Goal: Task Accomplishment & Management: Manage account settings

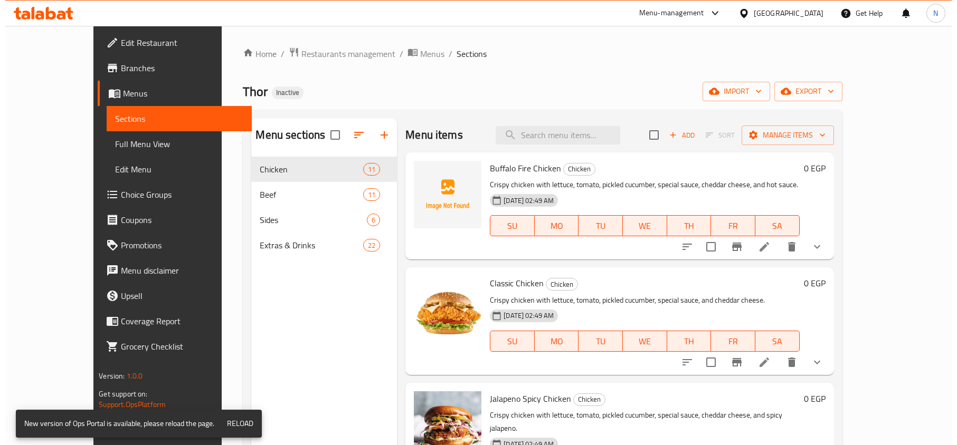
scroll to position [70, 0]
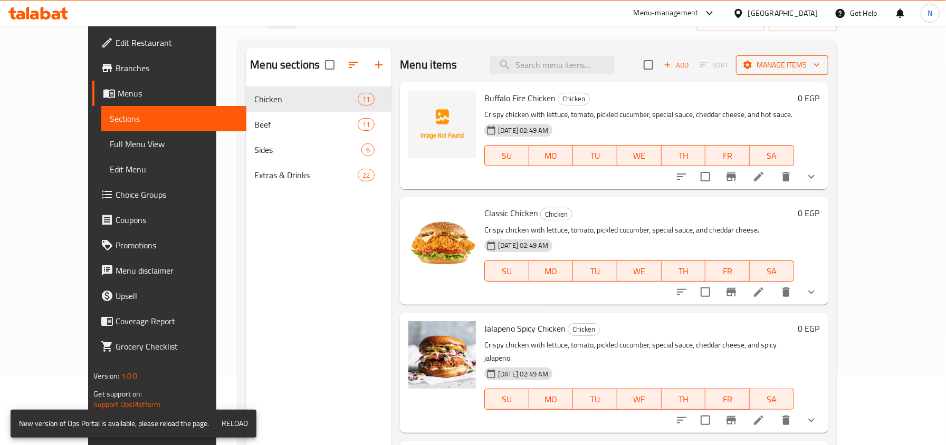
click at [820, 66] on span "Manage items" at bounding box center [782, 65] width 75 height 13
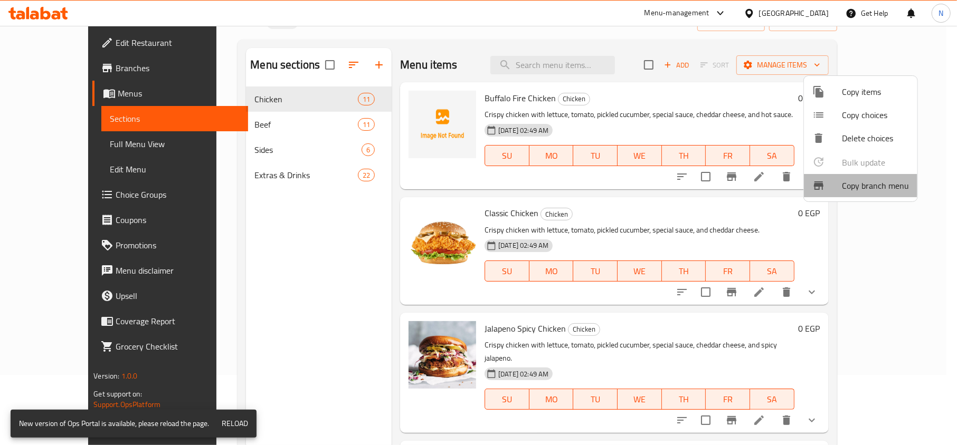
click at [831, 182] on div at bounding box center [827, 185] width 30 height 13
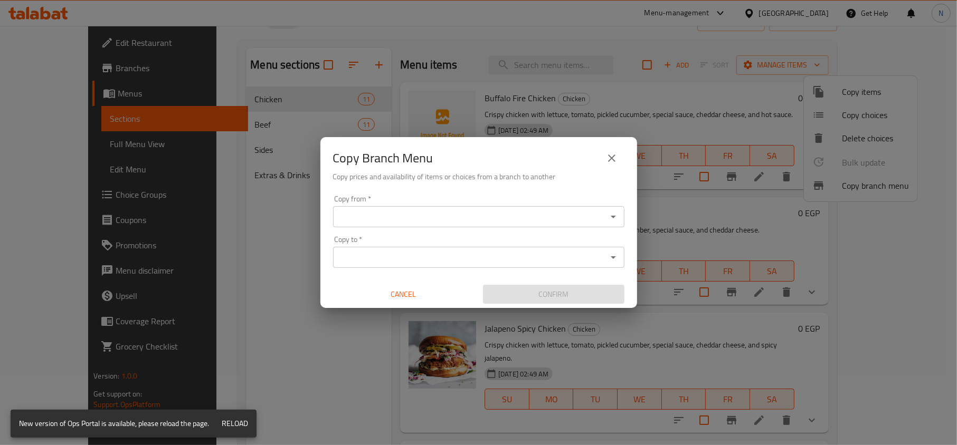
click at [514, 219] on input "Copy from   *" at bounding box center [470, 217] width 268 height 15
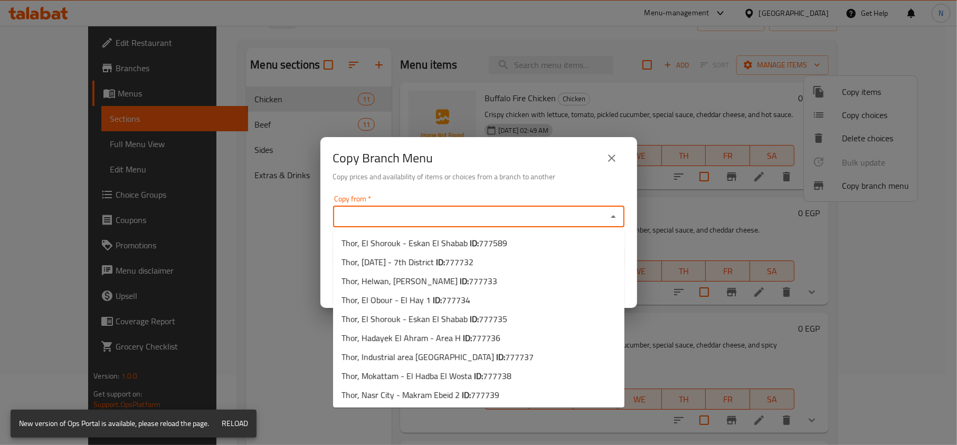
click at [773, 41] on div "Copy Branch Menu Copy prices and availability of items or choices from a branch…" at bounding box center [478, 222] width 957 height 445
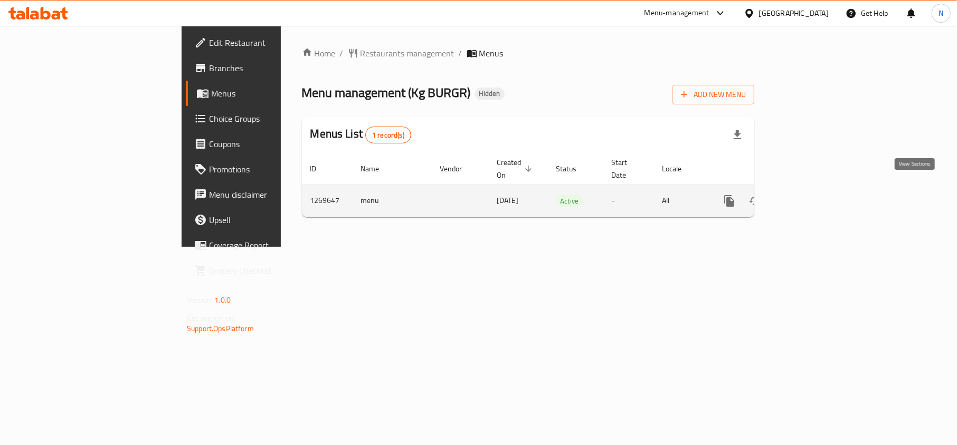
click at [812, 195] on icon "enhanced table" at bounding box center [805, 201] width 13 height 13
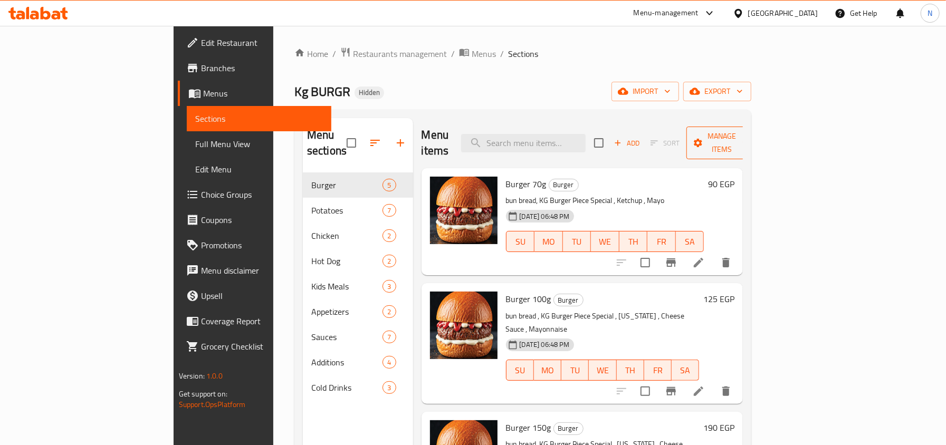
click at [749, 135] on span "Manage items" at bounding box center [722, 143] width 54 height 26
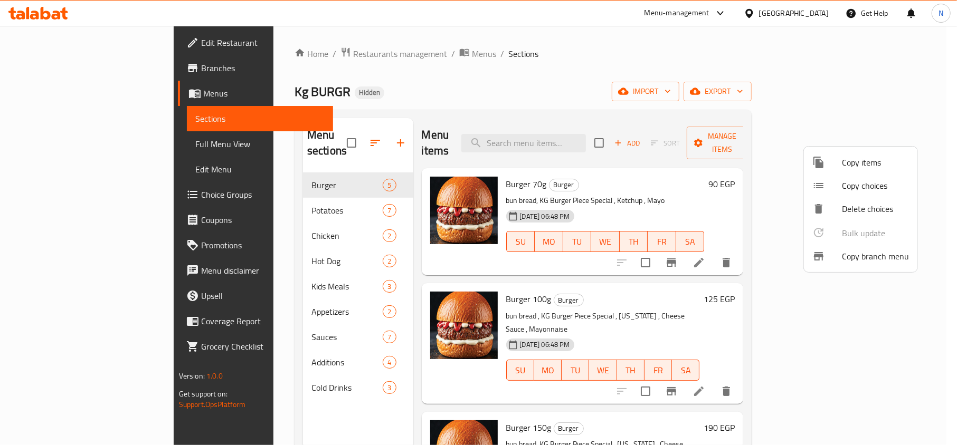
click at [843, 261] on span "Copy branch menu" at bounding box center [875, 256] width 67 height 13
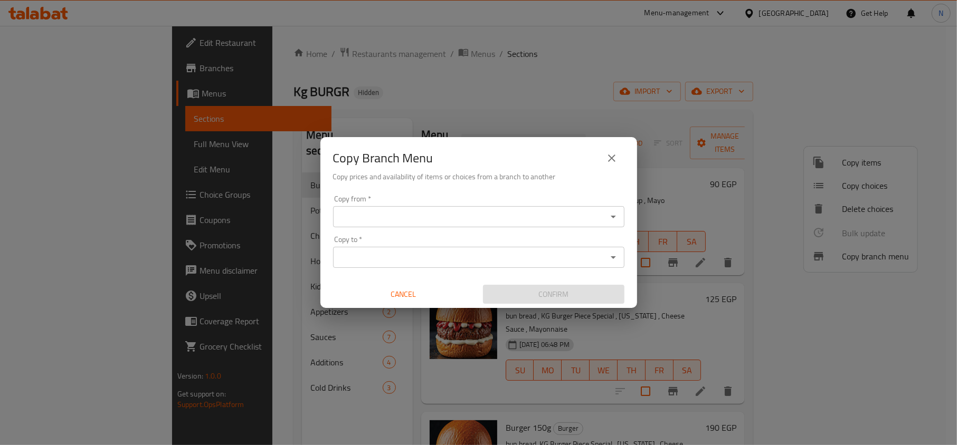
click at [564, 207] on div "Copy from *" at bounding box center [478, 216] width 291 height 21
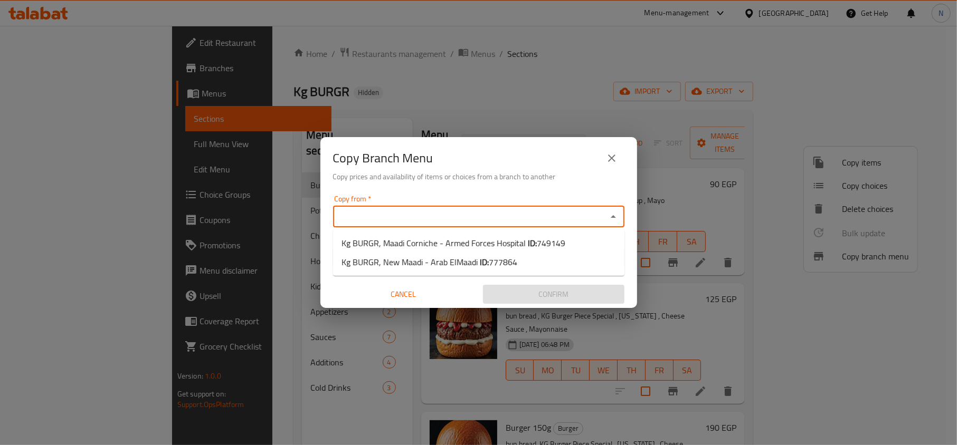
click at [565, 216] on input "Copy from   *" at bounding box center [470, 217] width 268 height 15
click at [496, 245] on span "Kg BURGR, Maadi Corniche - Armed Forces Hospital ID: 749149" at bounding box center [454, 243] width 224 height 13
type input "Kg BURGR, Maadi Corniche - Armed Forces Hospital"
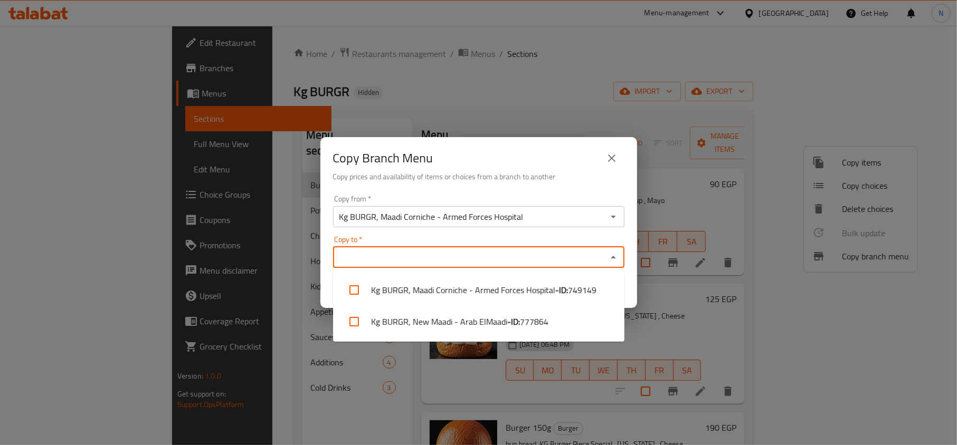
click at [503, 250] on input "Copy to   *" at bounding box center [470, 257] width 268 height 15
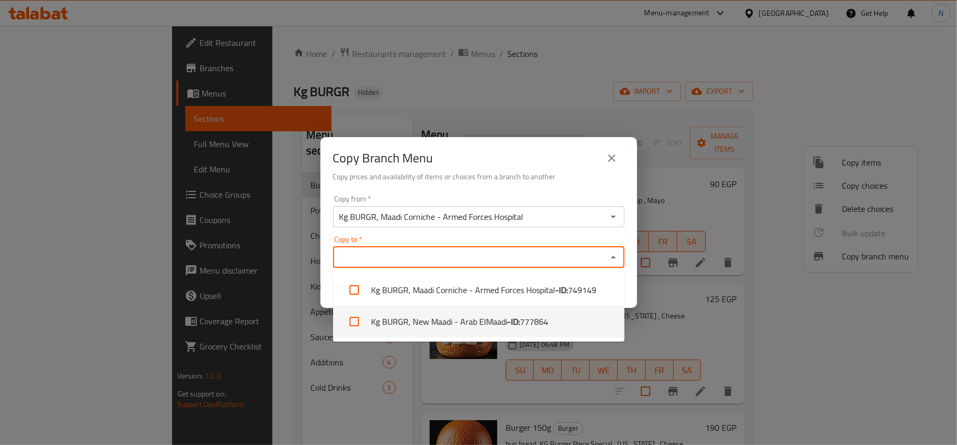
click at [524, 326] on span "777864" at bounding box center [534, 322] width 29 height 13
checkbox input "true"
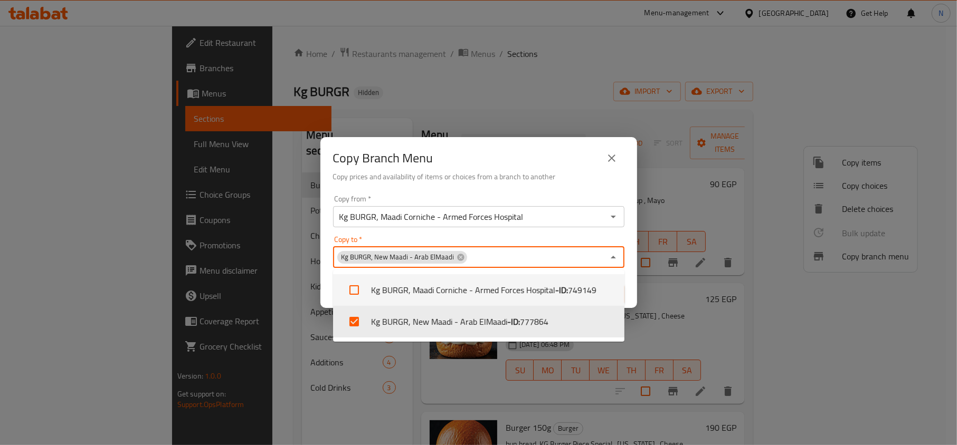
click at [539, 176] on h6 "Copy prices and availability of items or choices from a branch to another" at bounding box center [478, 177] width 291 height 12
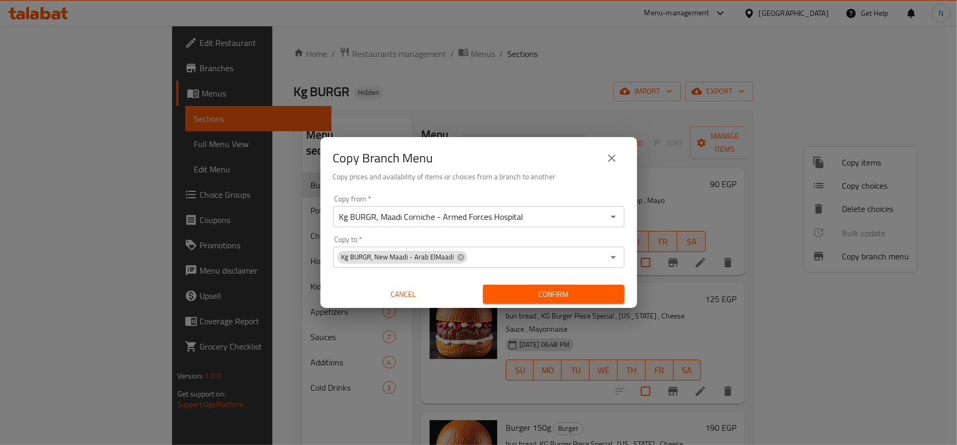
click at [535, 296] on span "Confirm" at bounding box center [553, 294] width 125 height 13
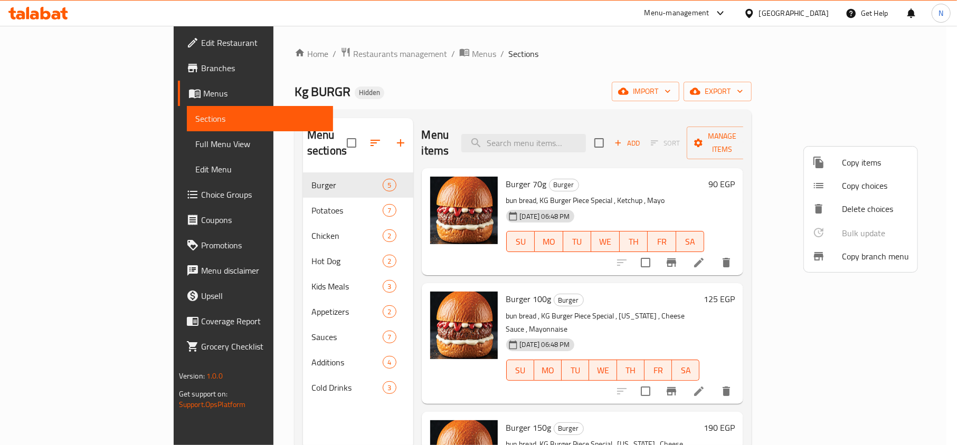
click at [814, 7] on div at bounding box center [478, 222] width 957 height 445
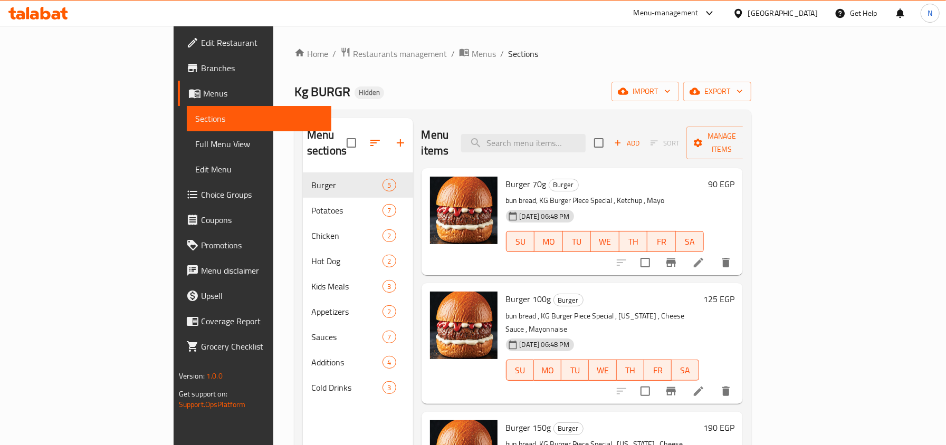
click at [818, 10] on div "Egypt" at bounding box center [783, 13] width 70 height 12
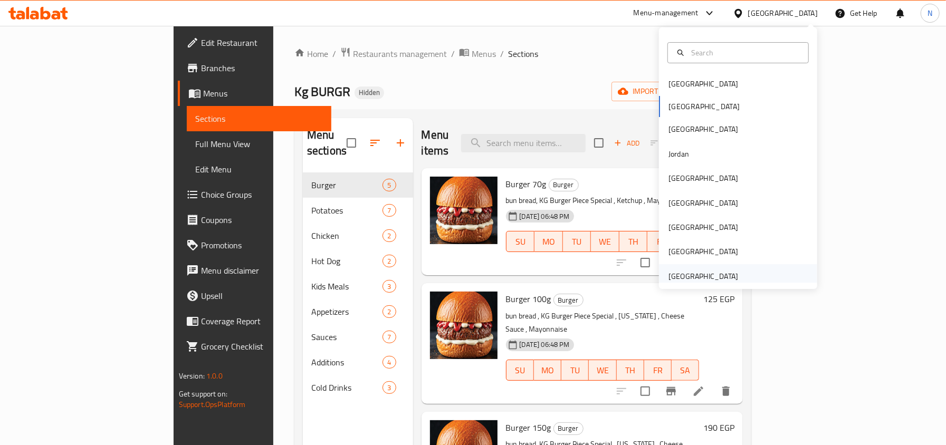
click at [710, 274] on div "United Arab Emirates" at bounding box center [704, 277] width 70 height 12
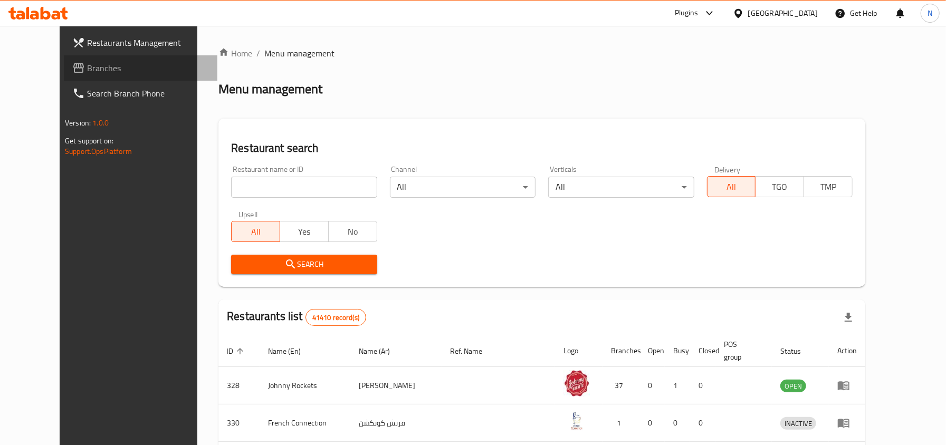
click at [87, 62] on span "Branches" at bounding box center [148, 68] width 122 height 13
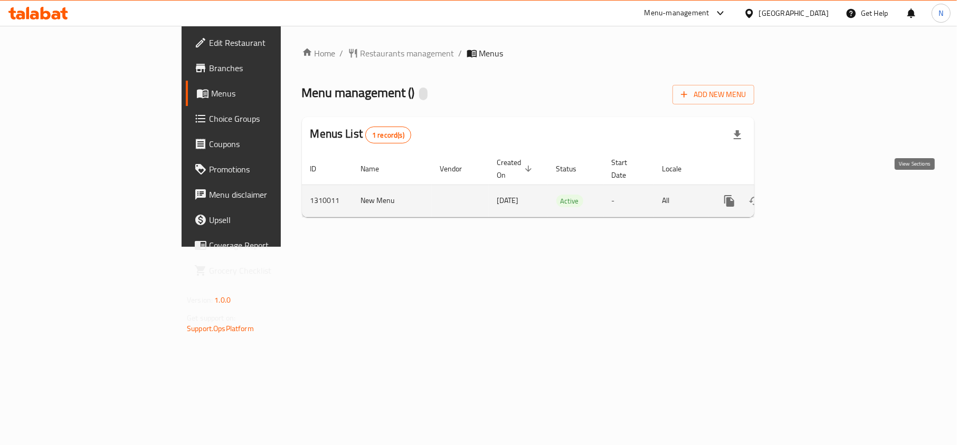
click at [812, 195] on icon "enhanced table" at bounding box center [805, 201] width 13 height 13
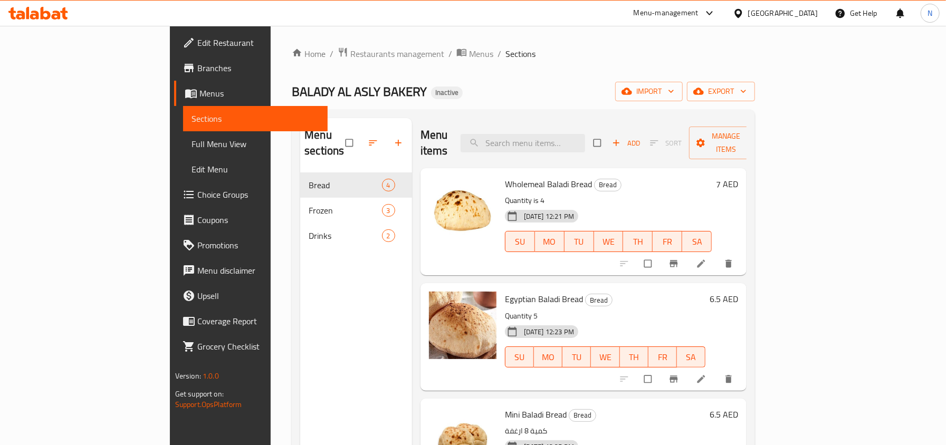
click at [192, 140] on span "Full Menu View" at bounding box center [256, 144] width 128 height 13
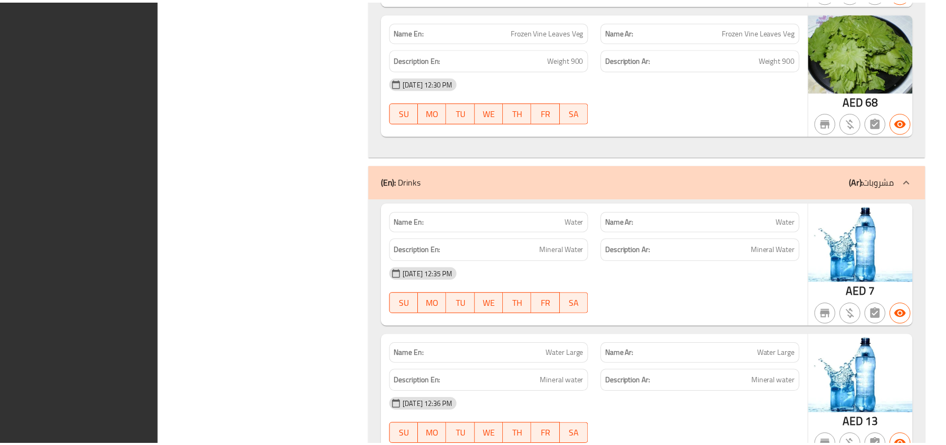
scroll to position [1079, 0]
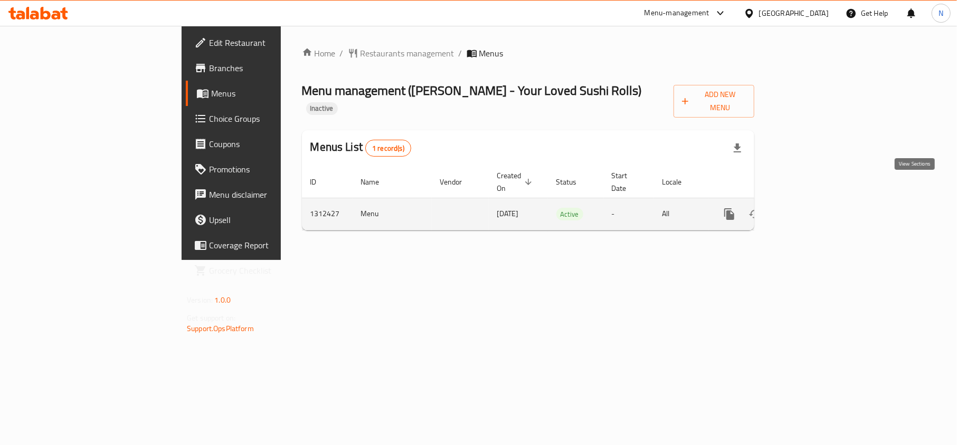
click at [812, 208] on icon "enhanced table" at bounding box center [805, 214] width 13 height 13
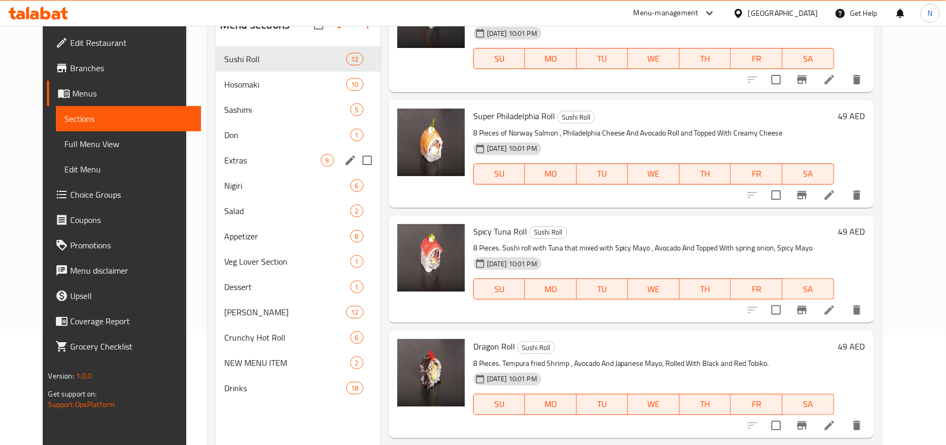
scroll to position [148, 0]
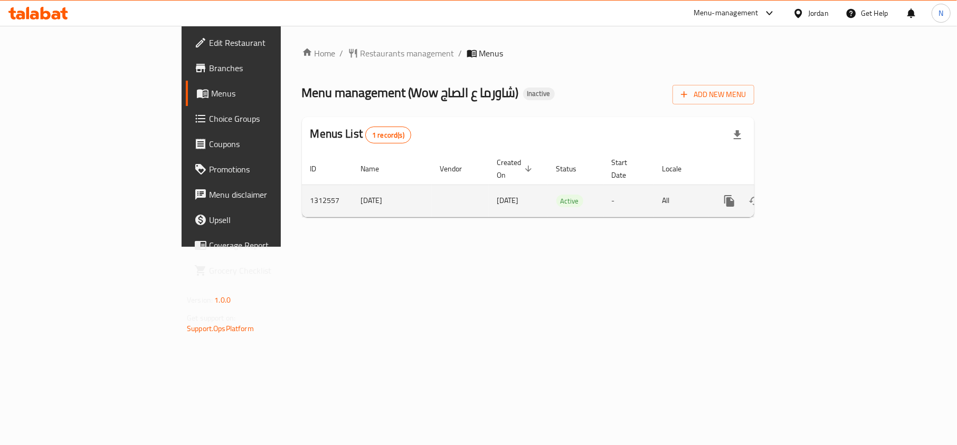
click at [818, 193] on link "enhanced table" at bounding box center [805, 200] width 25 height 25
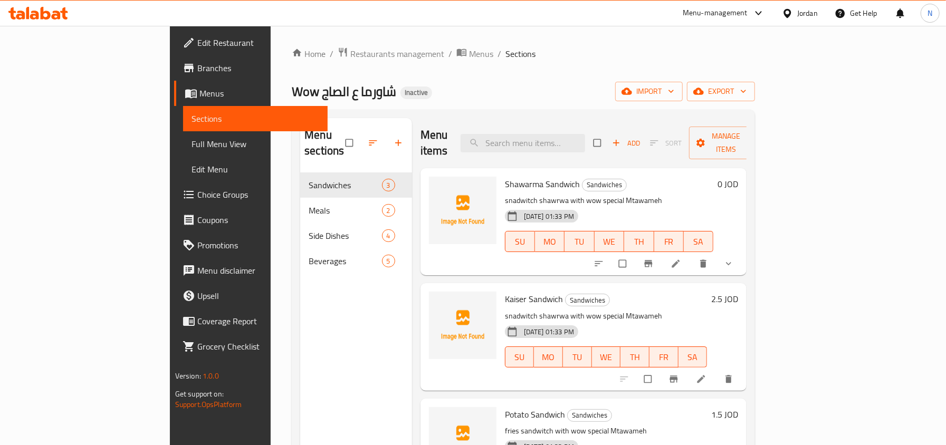
click at [681, 259] on icon at bounding box center [676, 264] width 11 height 11
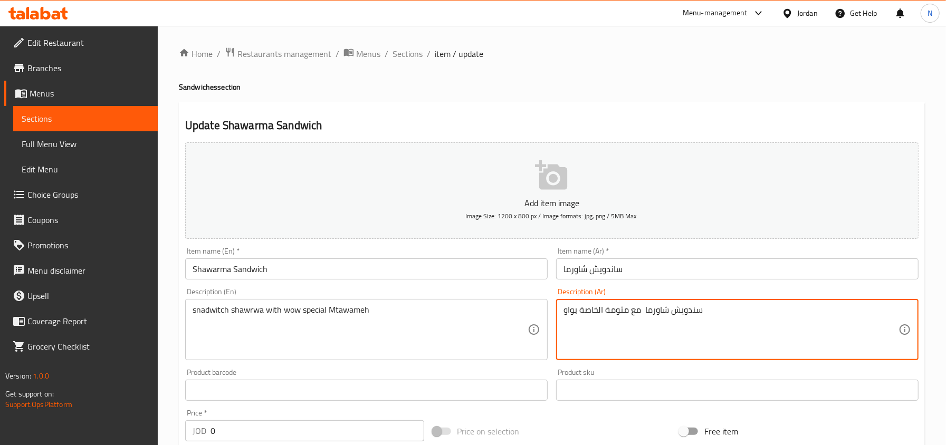
click at [659, 305] on textarea "سندويش شاورما مع مثومة الخاصة بواو" at bounding box center [731, 330] width 335 height 50
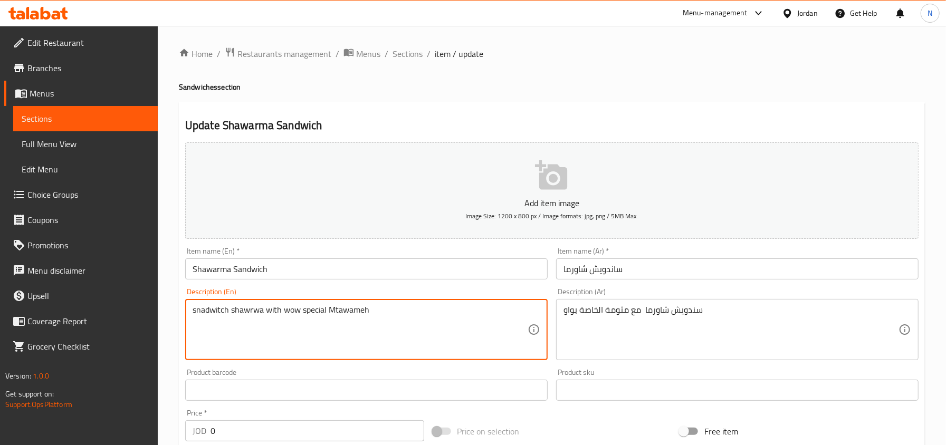
click at [299, 311] on textarea "snadwitch shawrwa with wow special Mtawameh" at bounding box center [360, 330] width 335 height 50
drag, startPoint x: 328, startPoint y: 310, endPoint x: 172, endPoint y: 302, distance: 156.4
click at [172, 302] on div "Home / Restaurants management / Menus / Sections / item / update Sandwiches sec…" at bounding box center [552, 398] width 789 height 744
paste textarea "Shawarma sandwich with Waw's special garlic sauce"
drag, startPoint x: 338, startPoint y: 311, endPoint x: 377, endPoint y: 315, distance: 39.2
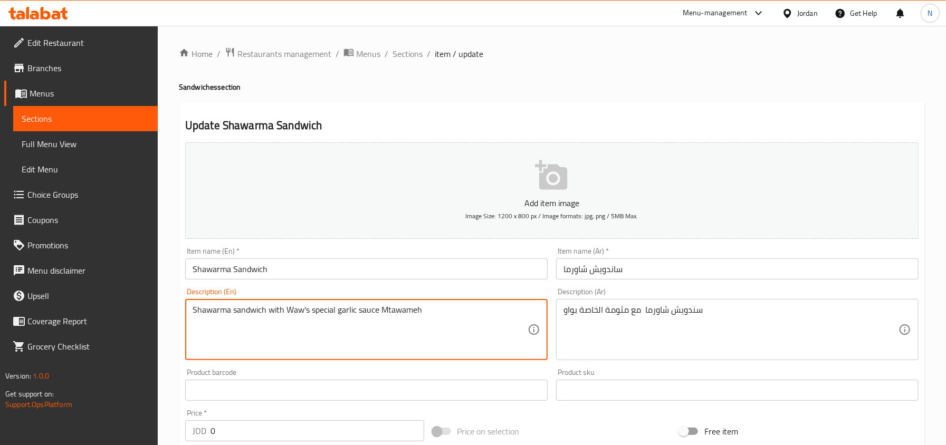
click at [377, 315] on textarea "Shawarma sandwich with Waw's special garlic sauce Mtawameh" at bounding box center [360, 330] width 335 height 50
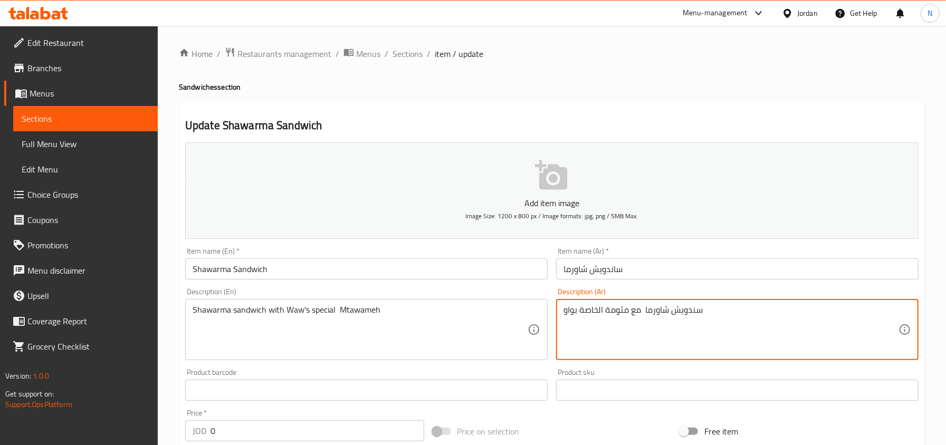
click at [615, 311] on textarea "سندويش شاورما مع مثومة الخاصة بواو" at bounding box center [731, 330] width 335 height 50
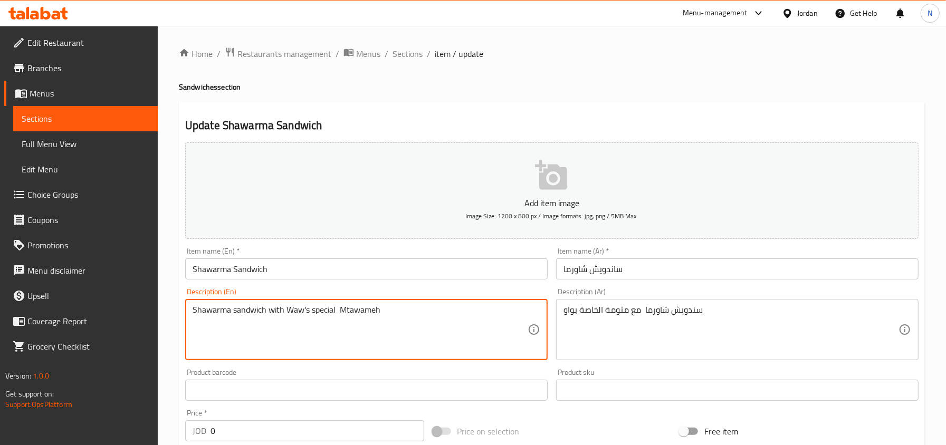
click at [360, 310] on textarea "Shawarma sandwich with Waw's special Mtawameh" at bounding box center [360, 330] width 335 height 50
paste textarea
click at [337, 309] on textarea "Shawarma sandwich with Waw's special Mtawameh" at bounding box center [360, 330] width 335 height 50
type textarea "Shawarma sandwich with Waw's special Mtawameh"
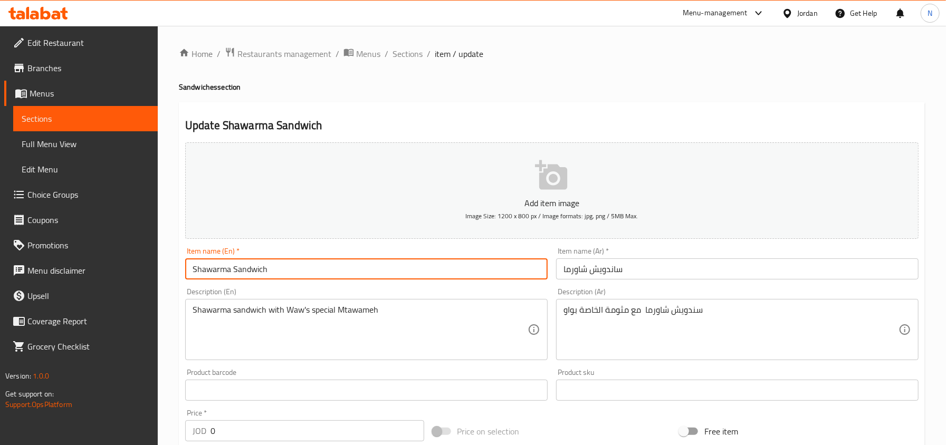
click at [292, 272] on input "Shawarma Sandwich" at bounding box center [366, 269] width 363 height 21
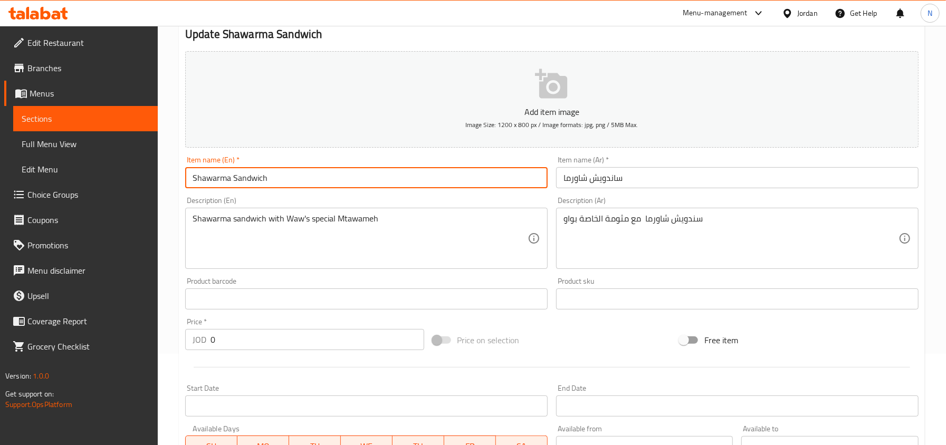
scroll to position [281, 0]
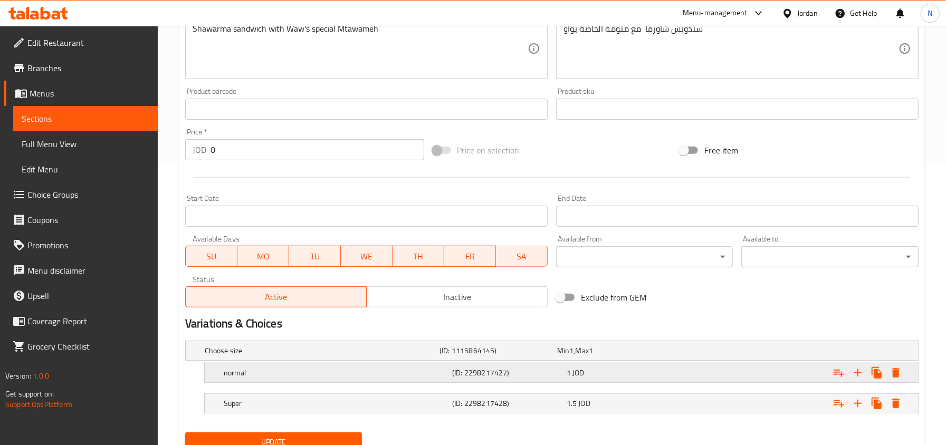
click at [296, 374] on h5 "normal" at bounding box center [336, 373] width 224 height 11
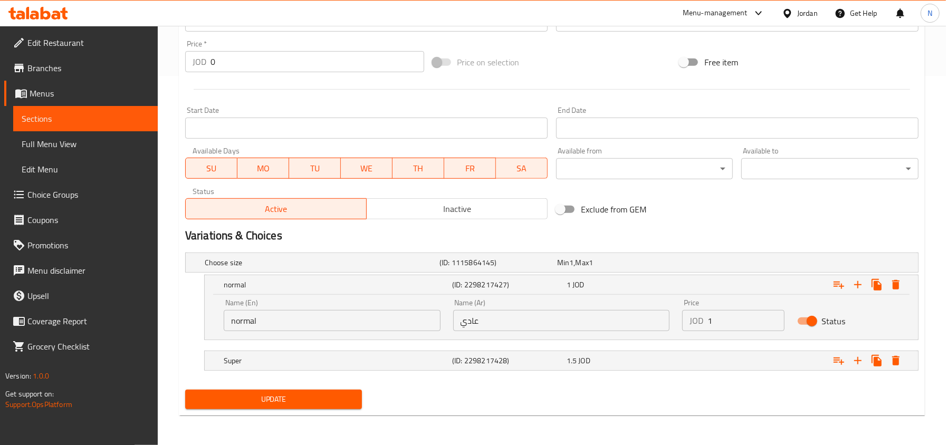
scroll to position [371, 0]
drag, startPoint x: 279, startPoint y: 321, endPoint x: 216, endPoint y: 318, distance: 62.9
click at [216, 318] on div "Name (En) normal Name (En) Name (Ar) عادي Name (Ar) Price JOD 1 Price Status" at bounding box center [562, 317] width 714 height 45
type input "regular"
click at [307, 362] on h5 "Super" at bounding box center [336, 361] width 224 height 11
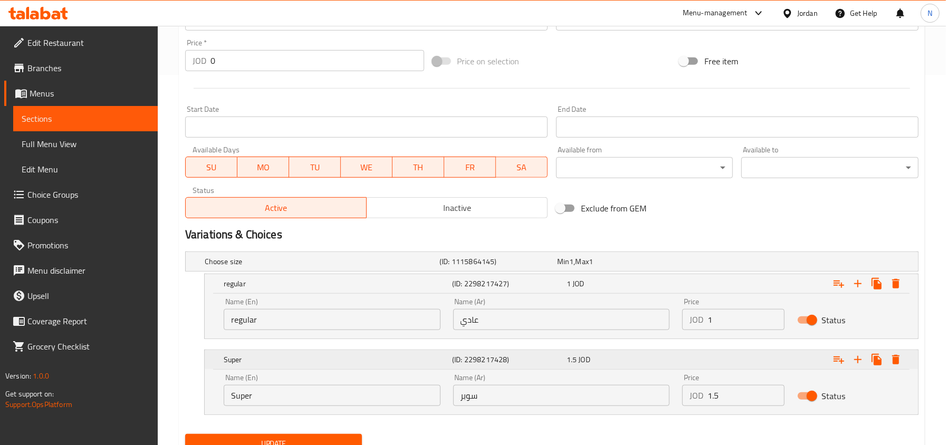
scroll to position [416, 0]
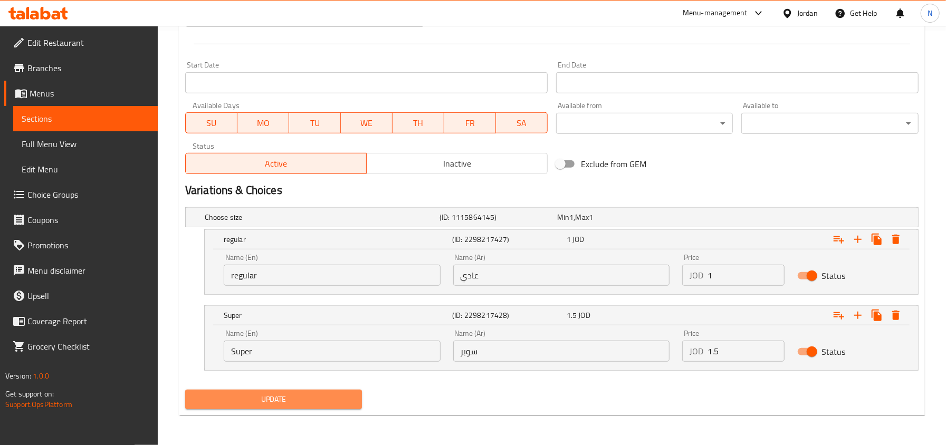
click at [305, 402] on span "Update" at bounding box center [274, 399] width 160 height 13
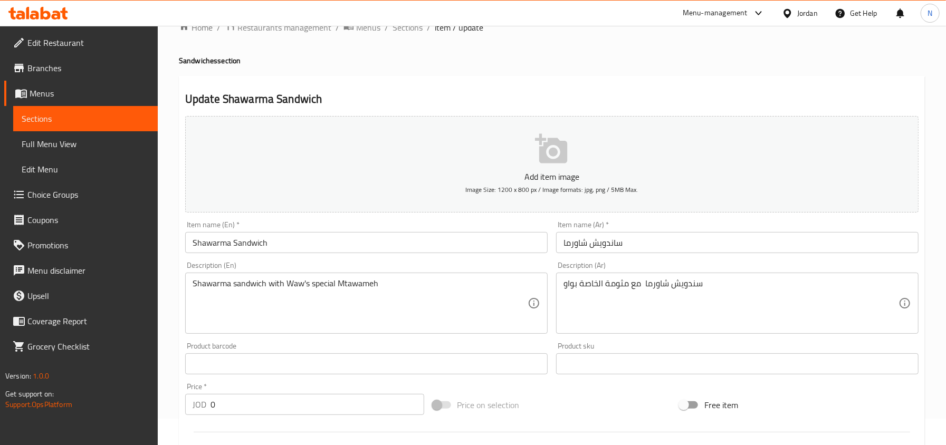
scroll to position [0, 0]
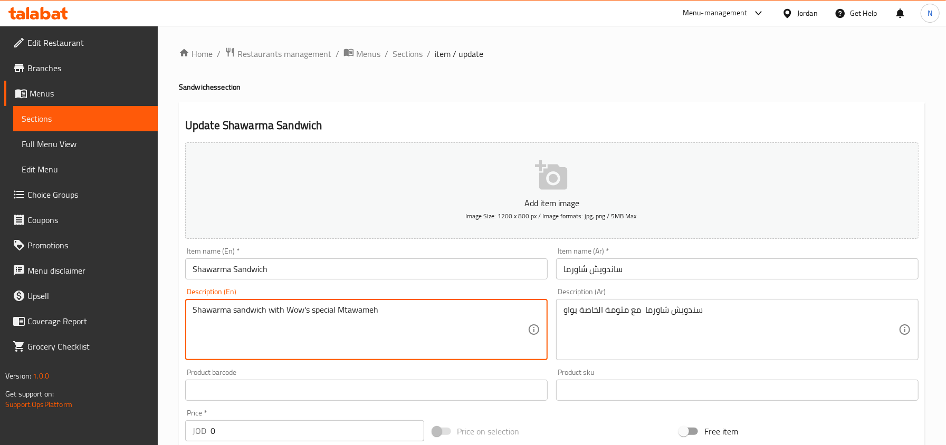
type textarea "Shawarma sandwich with Wow's special Mtawameh"
click at [270, 271] on input "Shawarma Sandwich" at bounding box center [366, 269] width 363 height 21
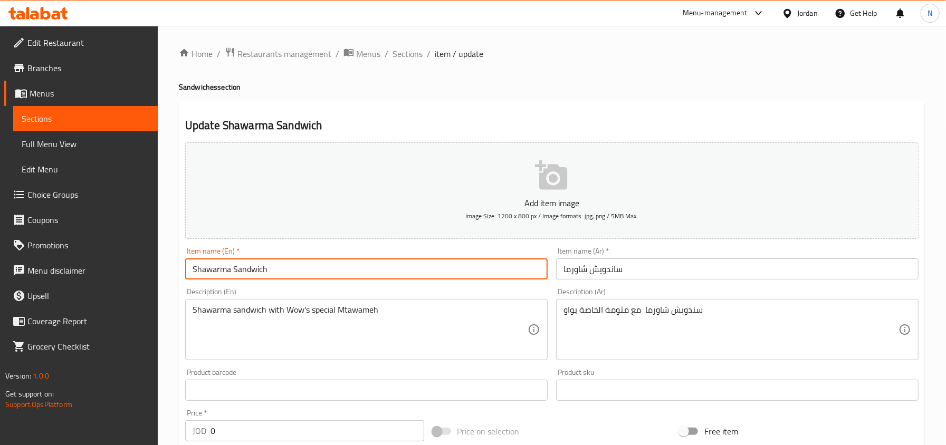
click at [410, 58] on span "Sections" at bounding box center [408, 54] width 30 height 13
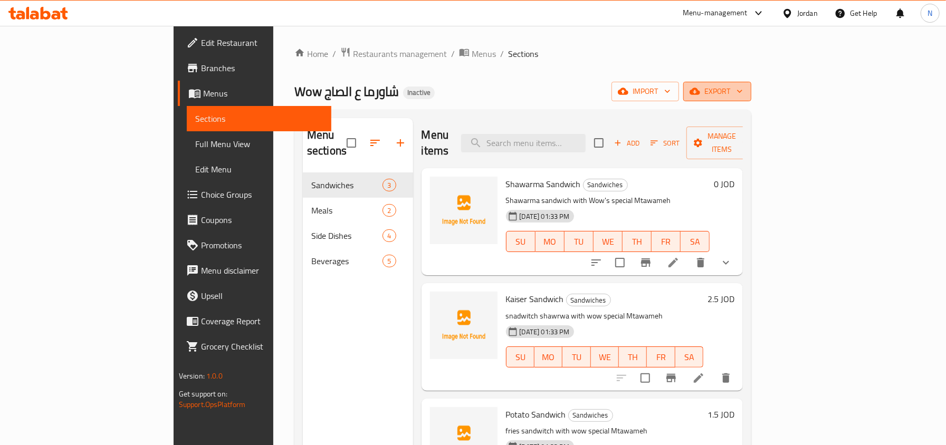
click at [743, 89] on span "export" at bounding box center [717, 91] width 51 height 13
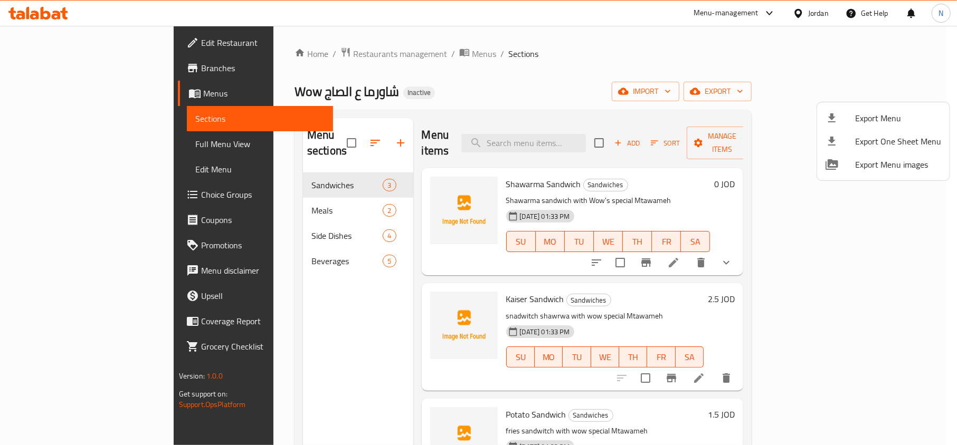
click at [871, 112] on span "Export Menu" at bounding box center [898, 118] width 86 height 13
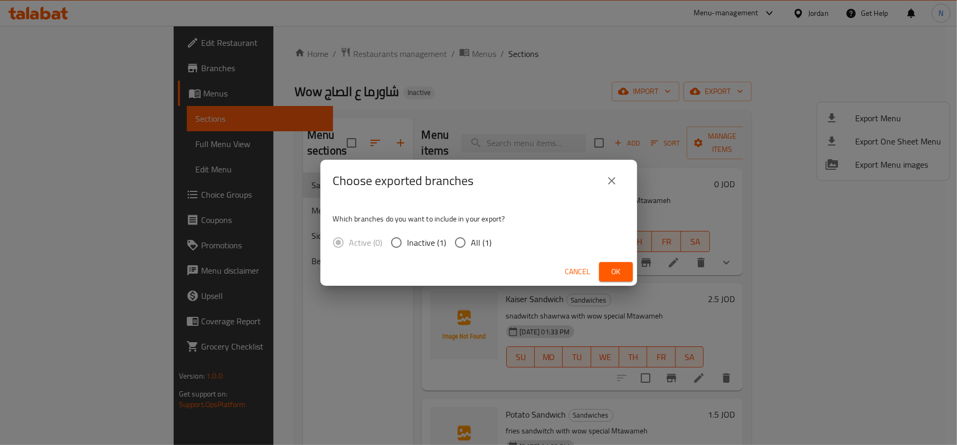
click at [613, 261] on div "Cancel Ok" at bounding box center [478, 272] width 317 height 28
click at [615, 267] on span "Ok" at bounding box center [616, 272] width 17 height 13
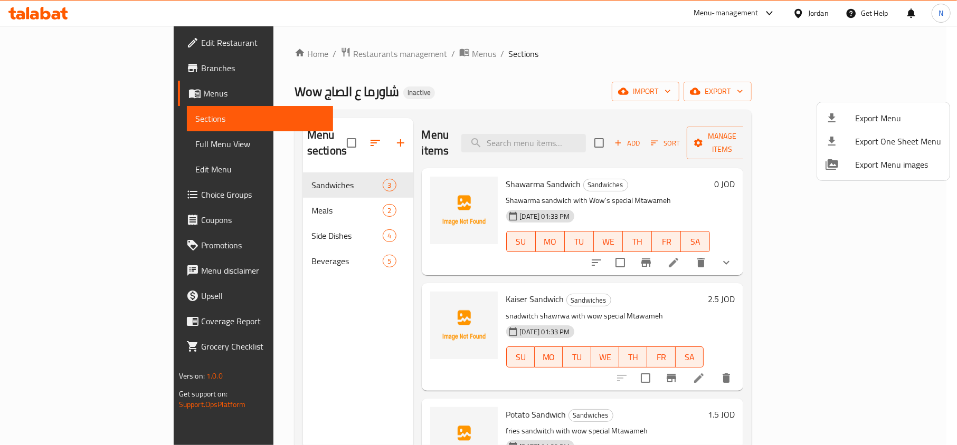
click at [490, 91] on div at bounding box center [478, 222] width 957 height 445
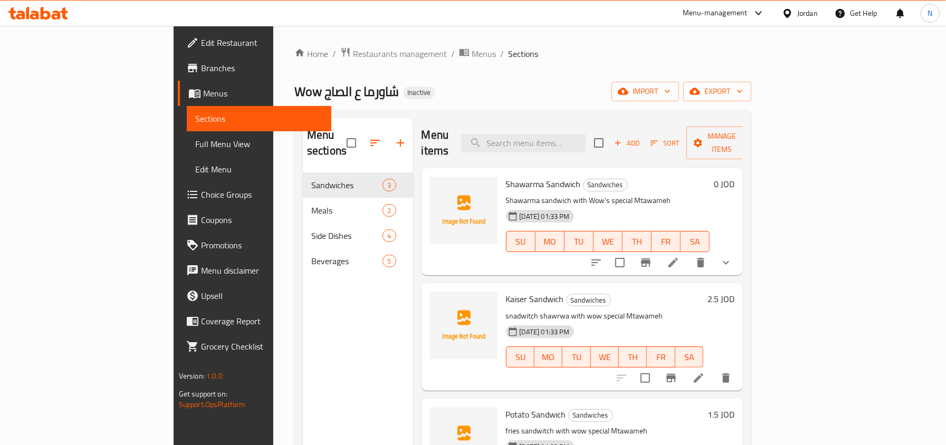
click at [688, 253] on li at bounding box center [674, 262] width 30 height 19
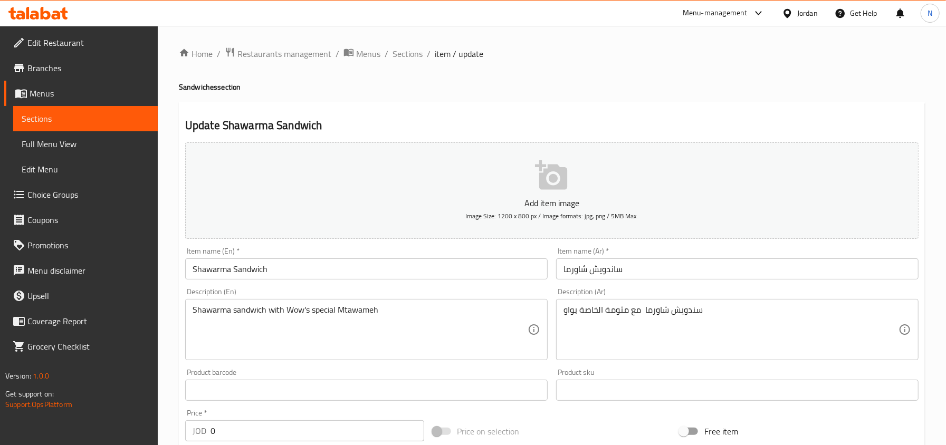
click at [674, 249] on div "Item name (Ar)   * ساندويش شاورما Item name (Ar) *" at bounding box center [737, 264] width 363 height 32
click at [683, 263] on input "ساندويش شاورما" at bounding box center [737, 269] width 363 height 21
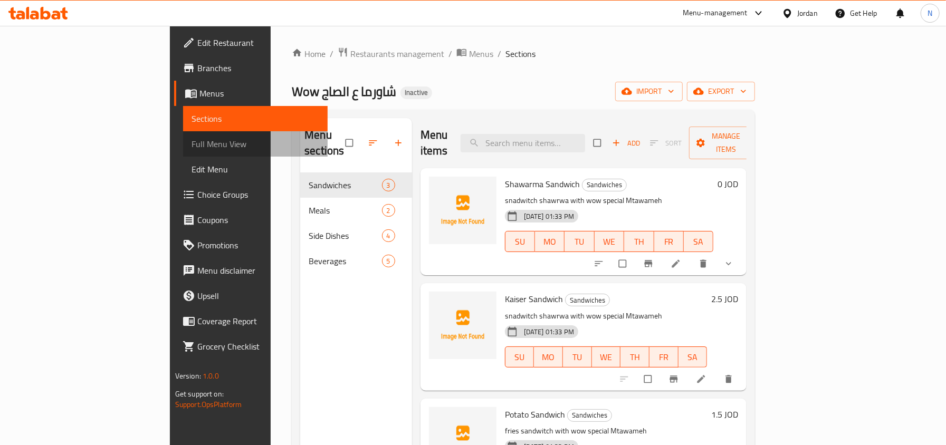
click at [192, 143] on span "Full Menu View" at bounding box center [256, 144] width 128 height 13
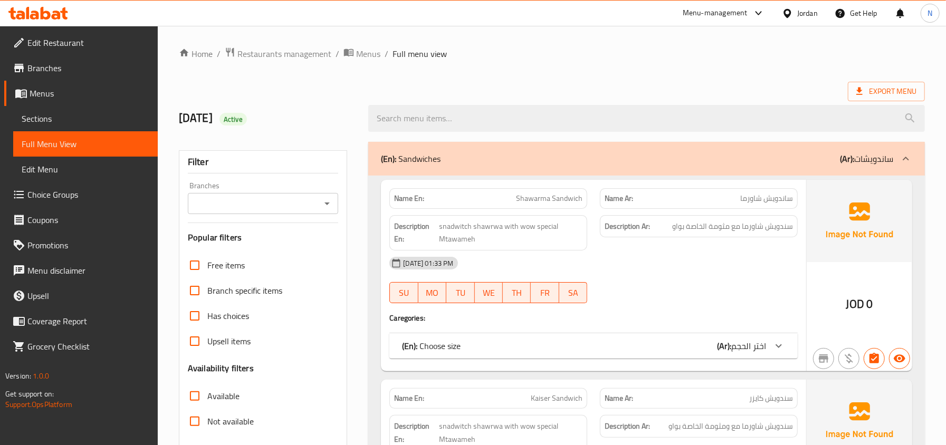
click at [661, 345] on div "(En): Choose size (Ar): اختر الحجم" at bounding box center [584, 346] width 364 height 13
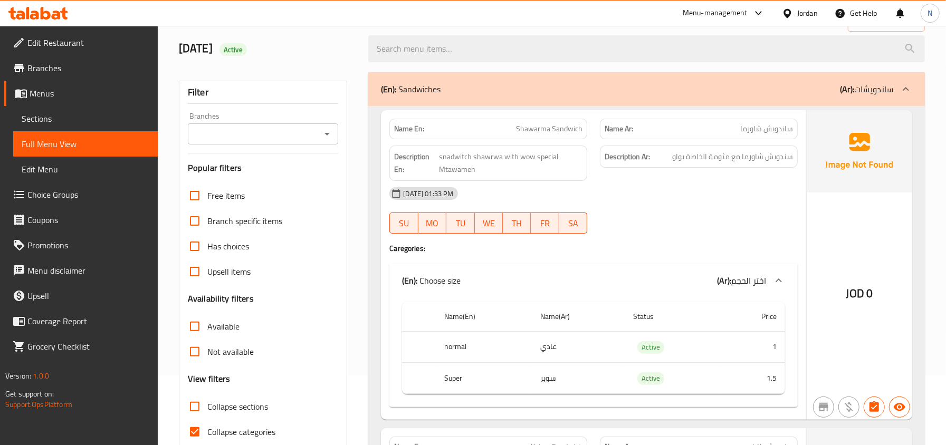
scroll to position [70, 0]
click at [564, 134] on span "Shawarma Sandwich" at bounding box center [549, 128] width 67 height 11
copy span "Shawarma Sandwich"
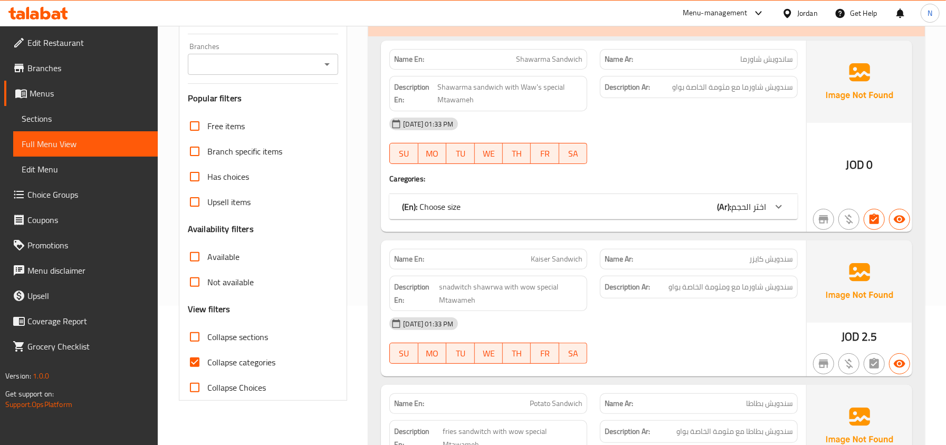
scroll to position [140, 0]
click at [250, 356] on span "Collapse categories" at bounding box center [241, 361] width 68 height 13
click at [207, 356] on input "Collapse categories" at bounding box center [194, 361] width 25 height 25
checkbox input "false"
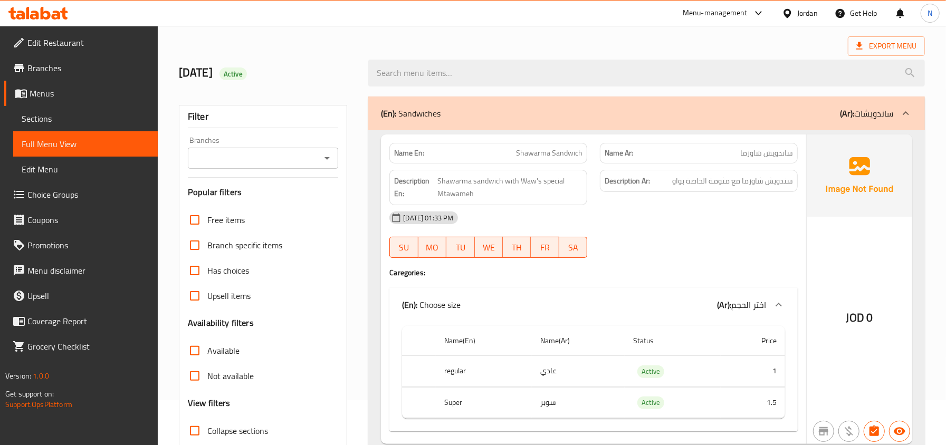
scroll to position [70, 0]
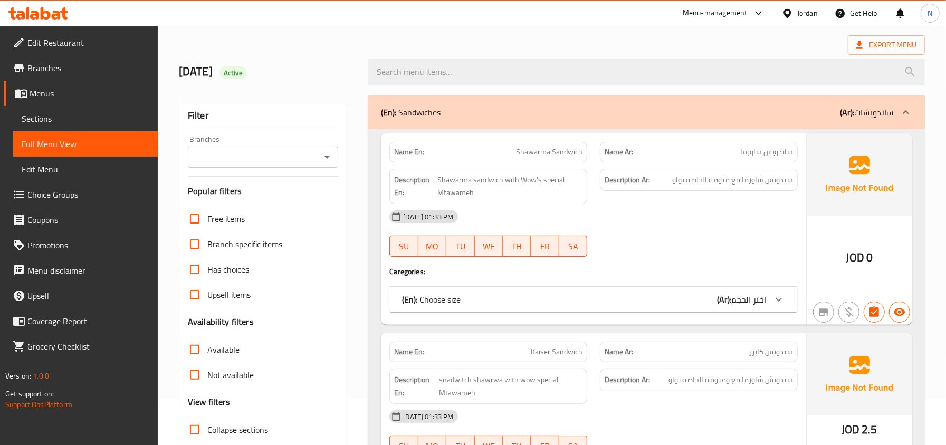
scroll to position [70, 0]
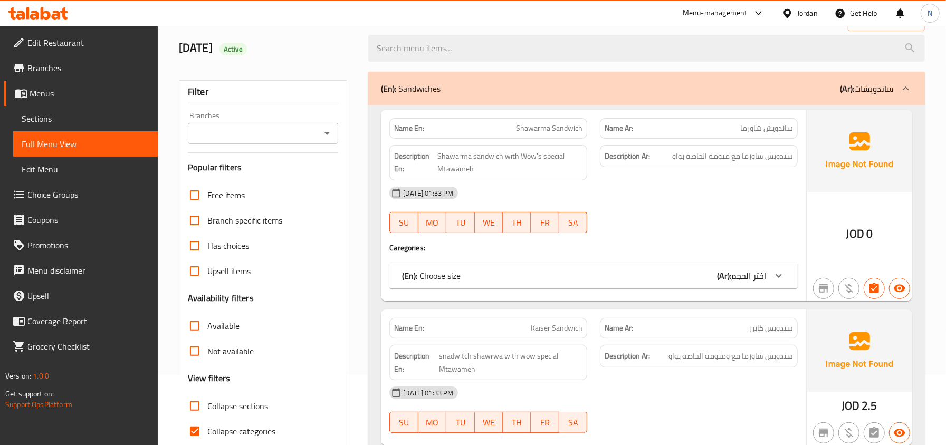
click at [473, 271] on div "(En): Choose size (Ar): اختر الحجم" at bounding box center [584, 276] width 364 height 13
